Goal: Information Seeking & Learning: Learn about a topic

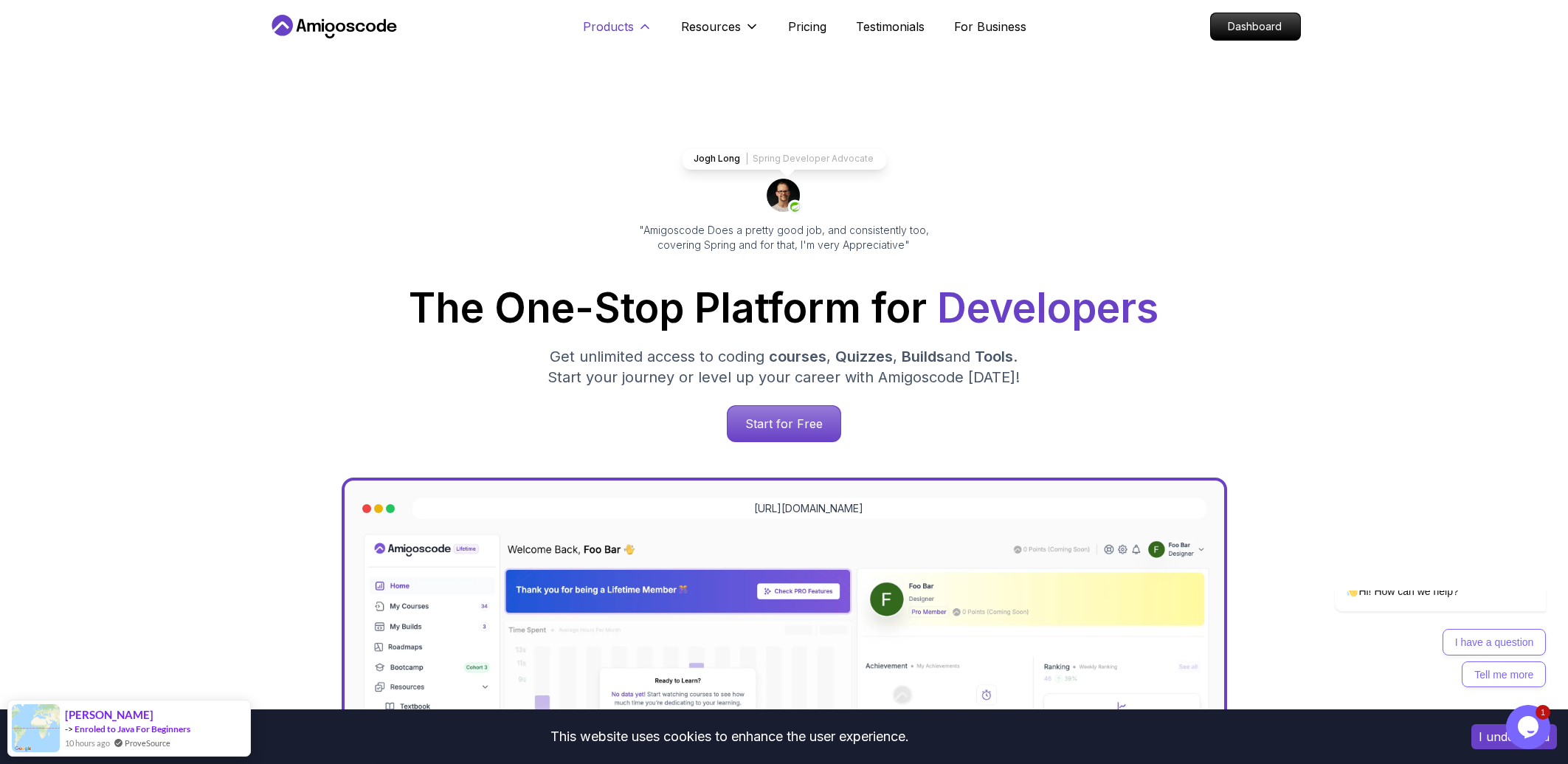
click at [607, 19] on p "Products" at bounding box center [609, 26] width 51 height 18
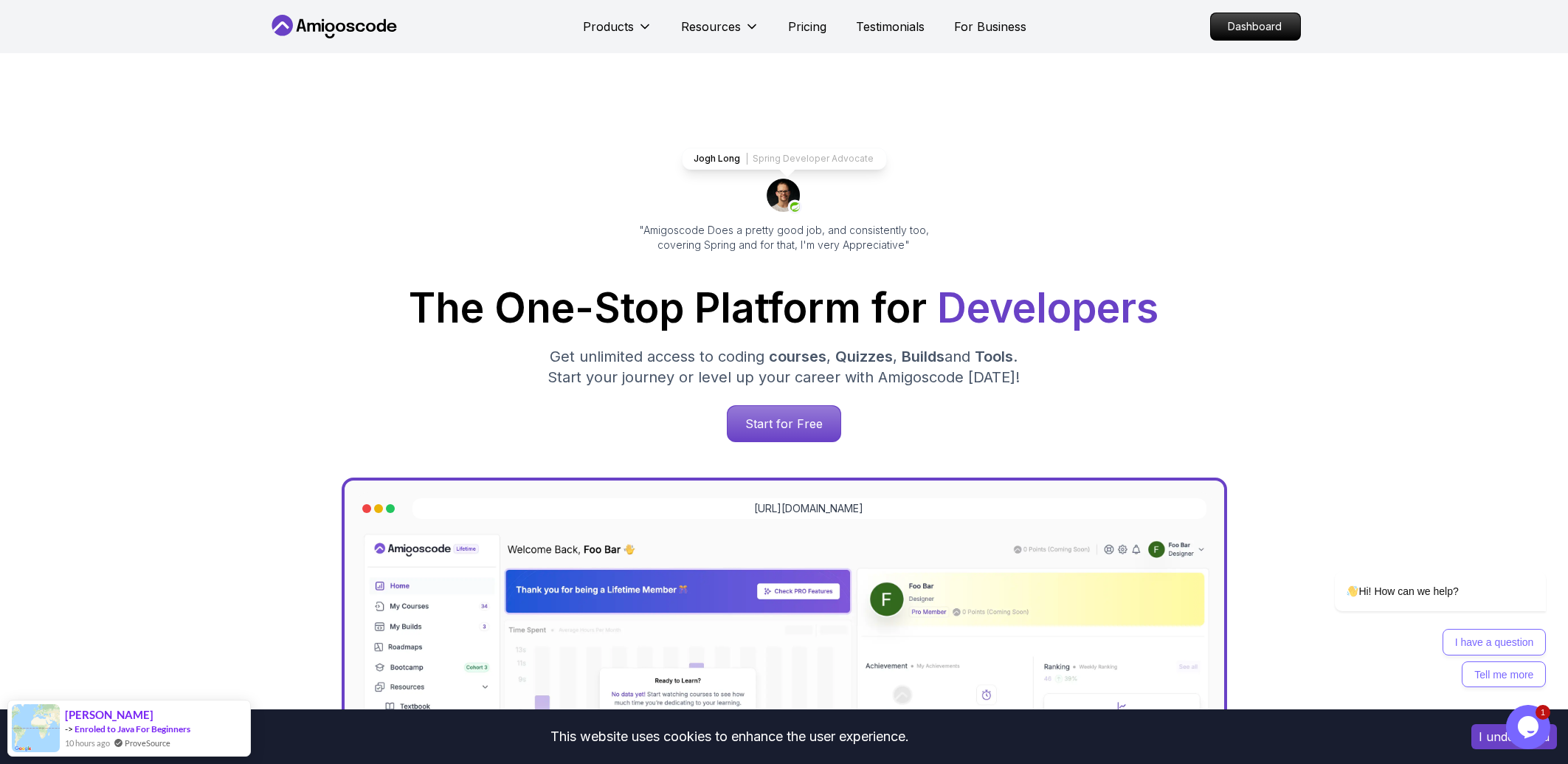
drag, startPoint x: 589, startPoint y: 35, endPoint x: 574, endPoint y: 43, distance: 17.0
click at [588, 36] on button "Products" at bounding box center [618, 32] width 69 height 30
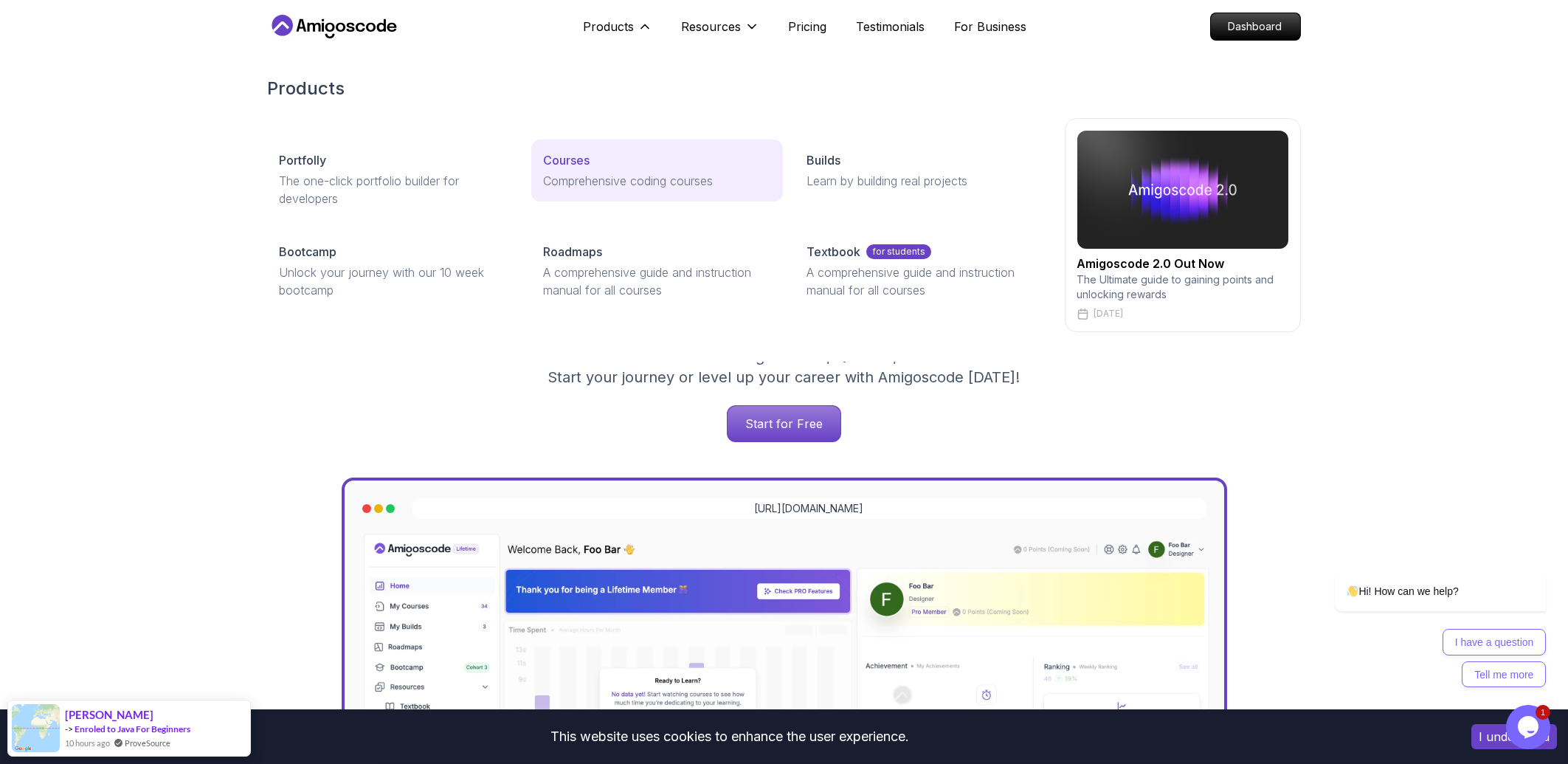
click at [649, 168] on div "Courses" at bounding box center [657, 160] width 228 height 18
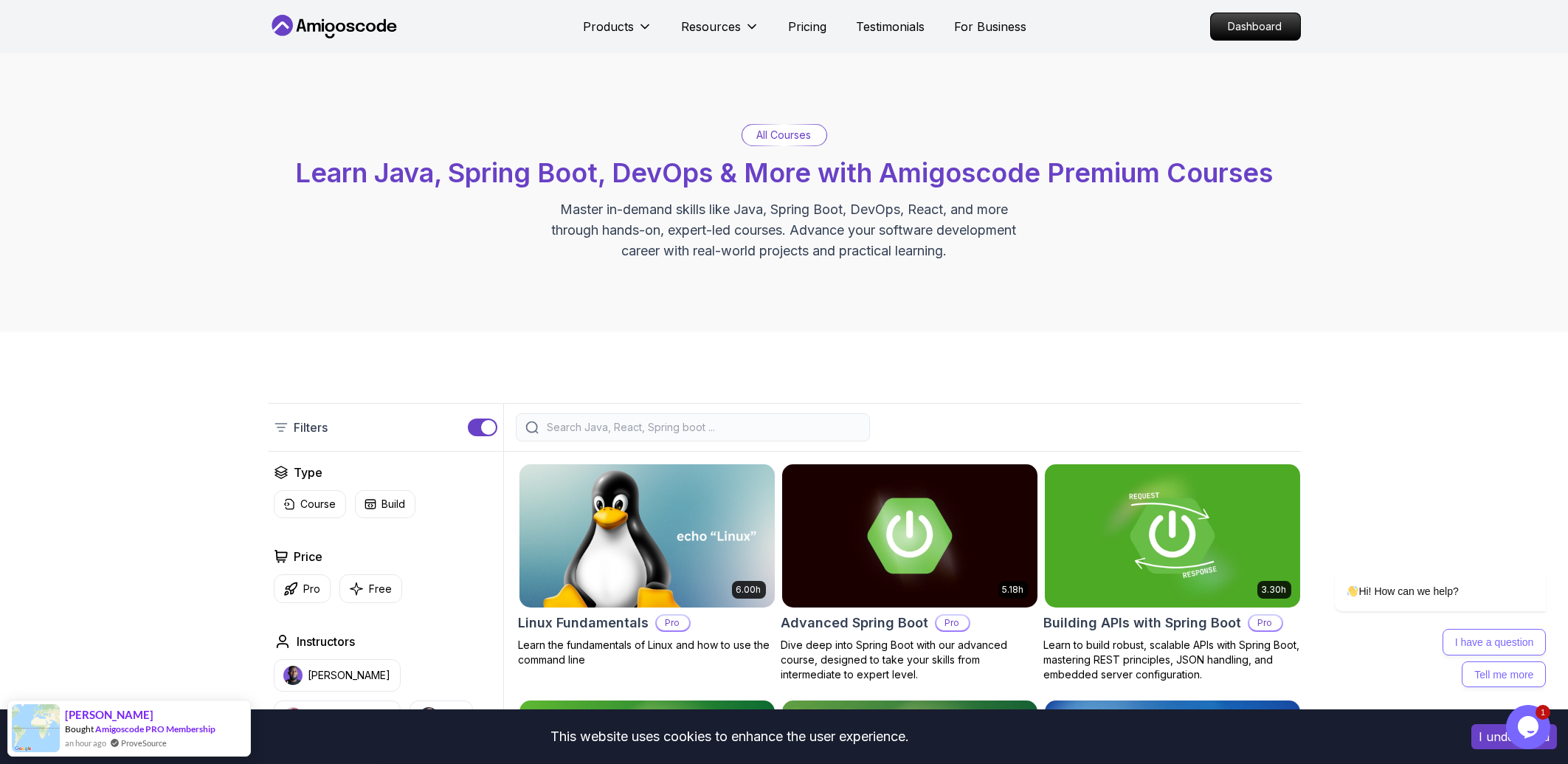
click at [676, 417] on div at bounding box center [693, 427] width 354 height 28
click at [676, 423] on input "search" at bounding box center [702, 427] width 316 height 14
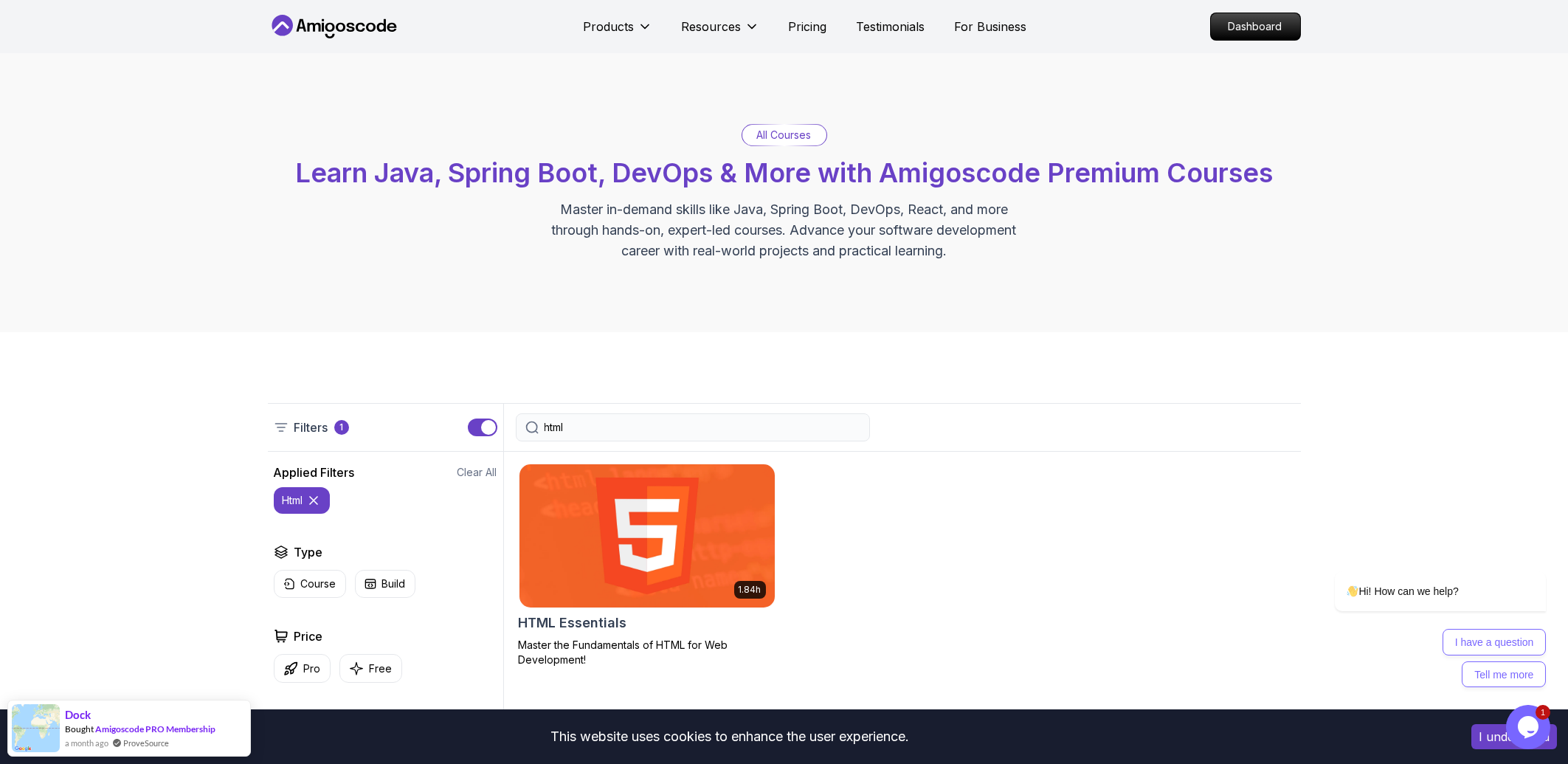
type input "html"
click at [627, 619] on div "HTML Essentials" at bounding box center [646, 623] width 257 height 20
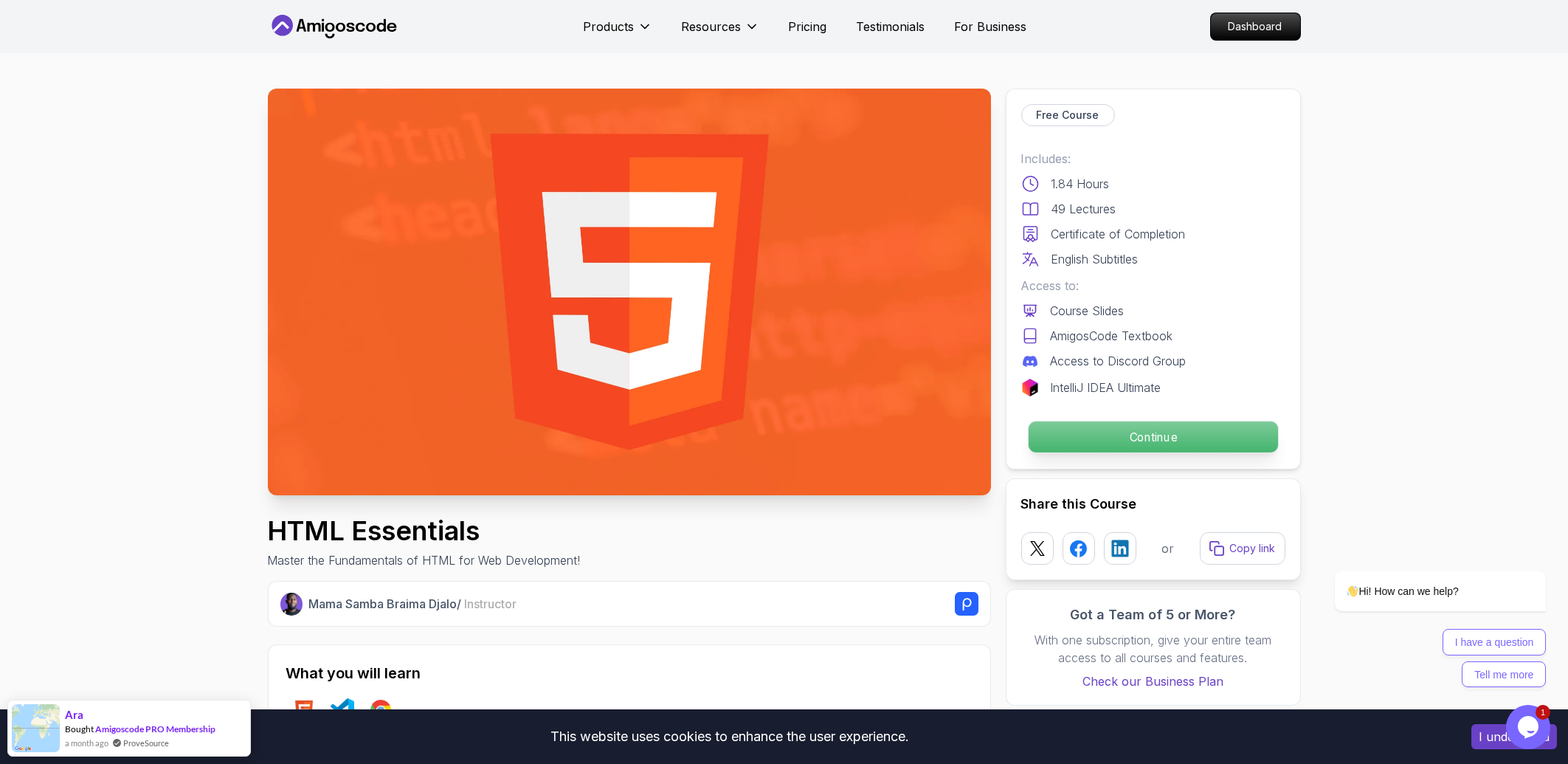
click at [1075, 448] on p "Continue" at bounding box center [1153, 436] width 249 height 31
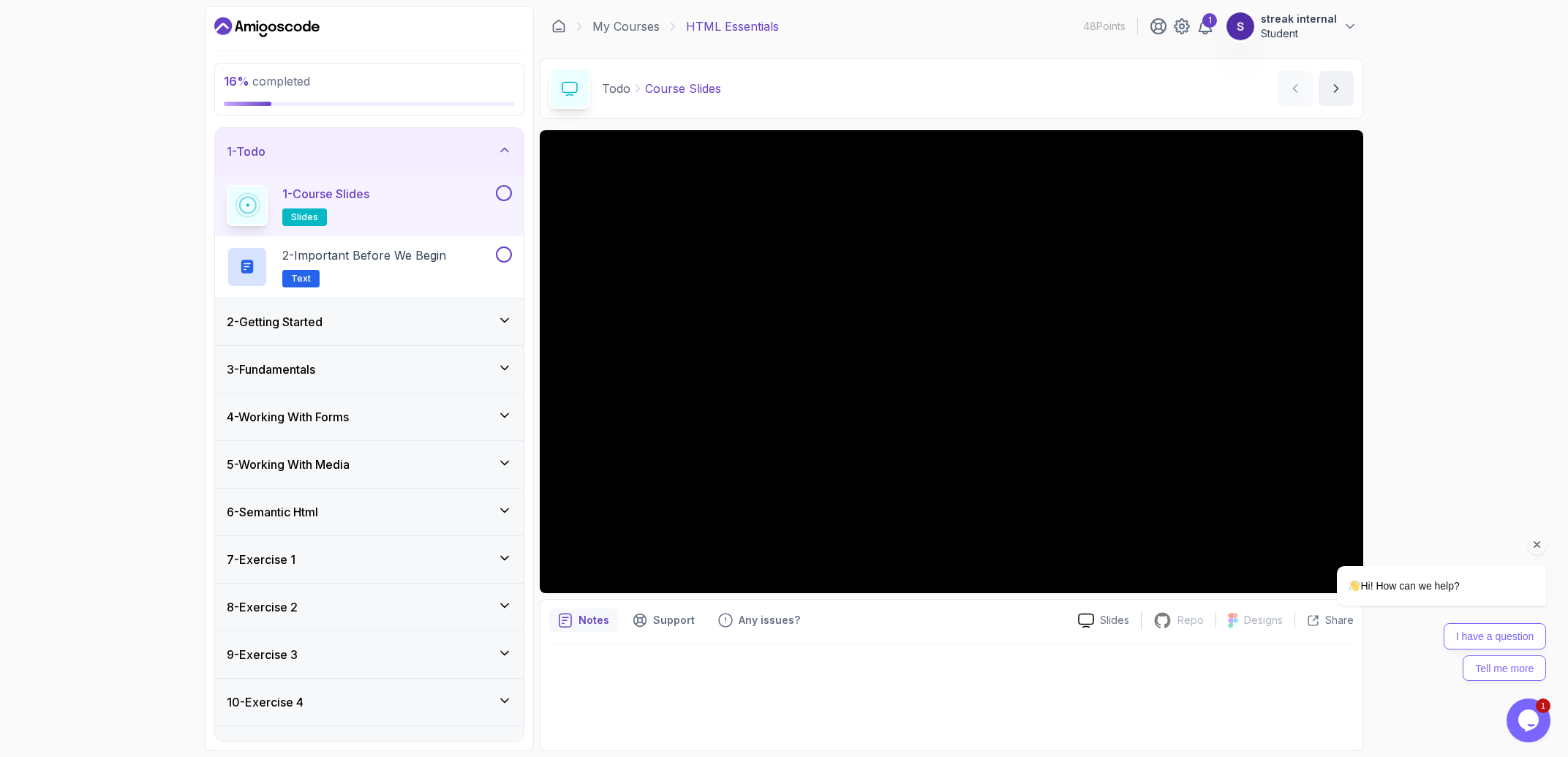
click at [1539, 546] on icon "Chat attention grabber" at bounding box center [1538, 545] width 13 height 13
click at [1554, 666] on div at bounding box center [1523, 701] width 91 height 71
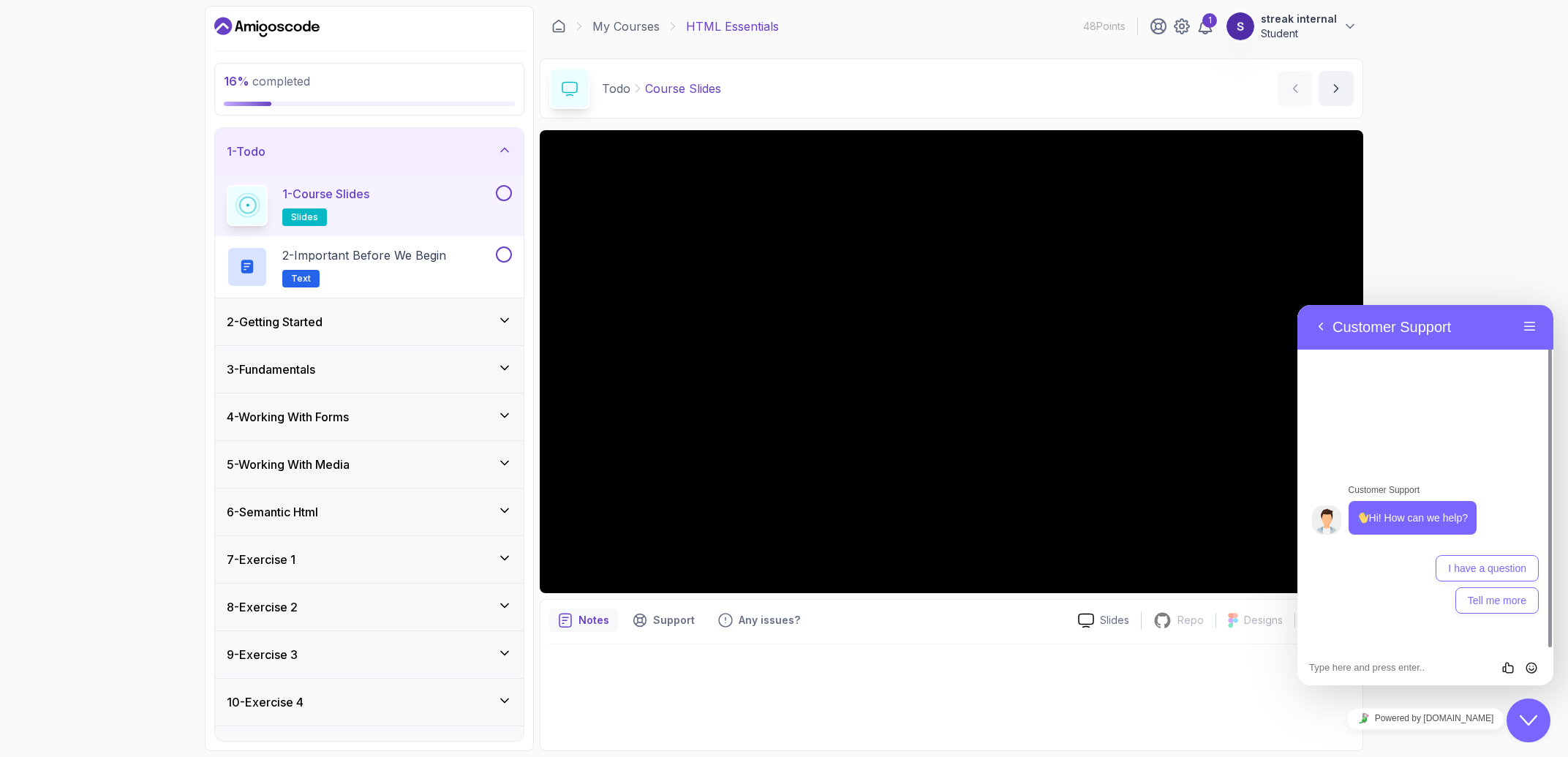
click at [1456, 248] on div "16 % completed 1 - Todo 1 - Course Slides slides 2 - Important Before We Begin …" at bounding box center [784, 378] width 1568 height 757
click at [1224, 705] on div at bounding box center [951, 693] width 804 height 97
